Goal: Navigation & Orientation: Find specific page/section

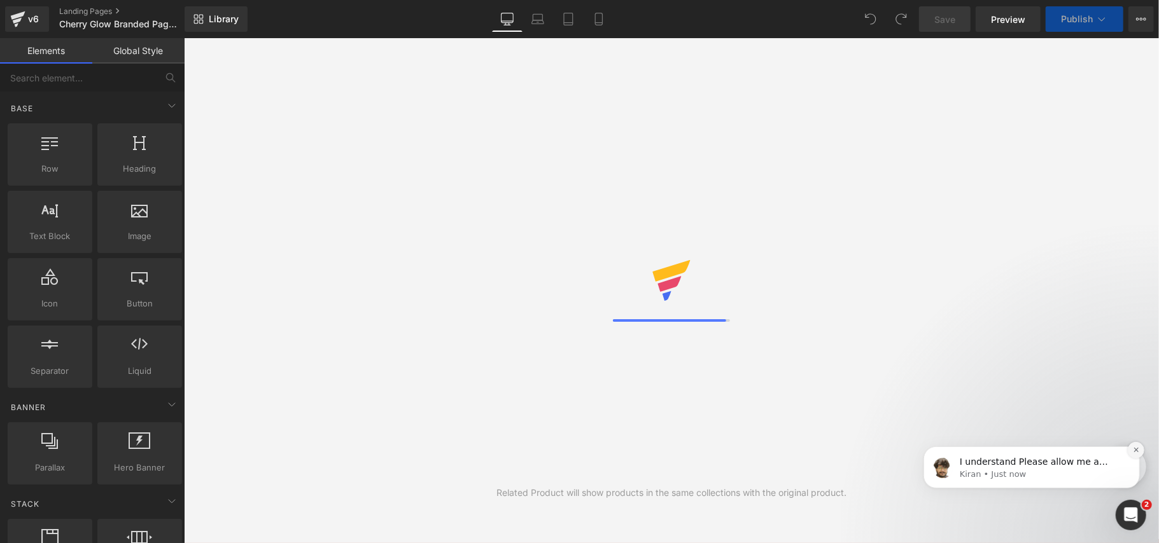
click at [1139, 450] on button "Dismiss notification" at bounding box center [1135, 450] width 17 height 17
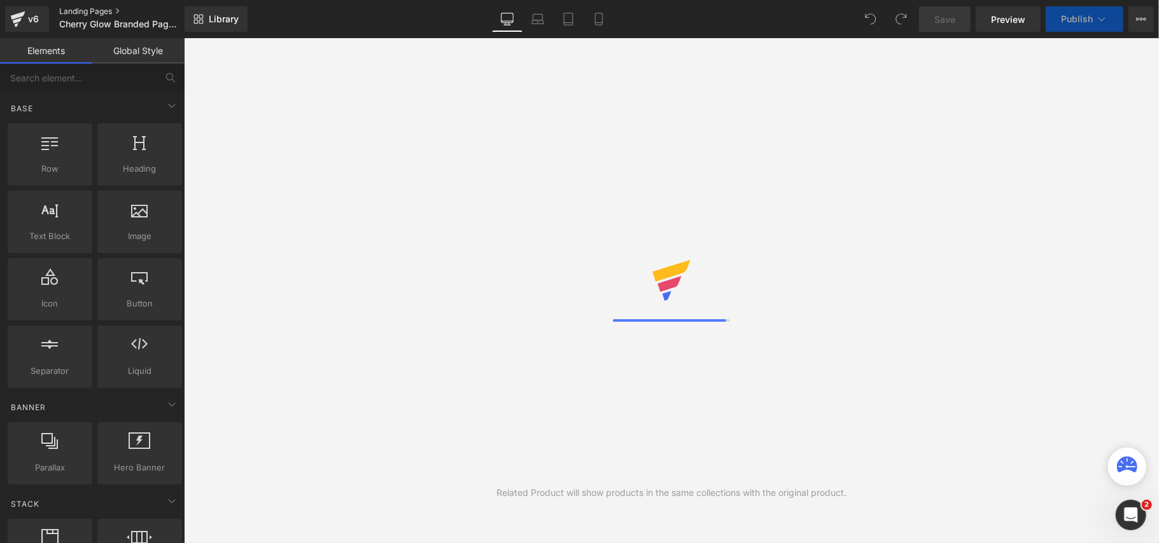
click at [80, 13] on link "Landing Pages" at bounding box center [132, 11] width 146 height 10
